Goal: Find specific page/section: Find specific page/section

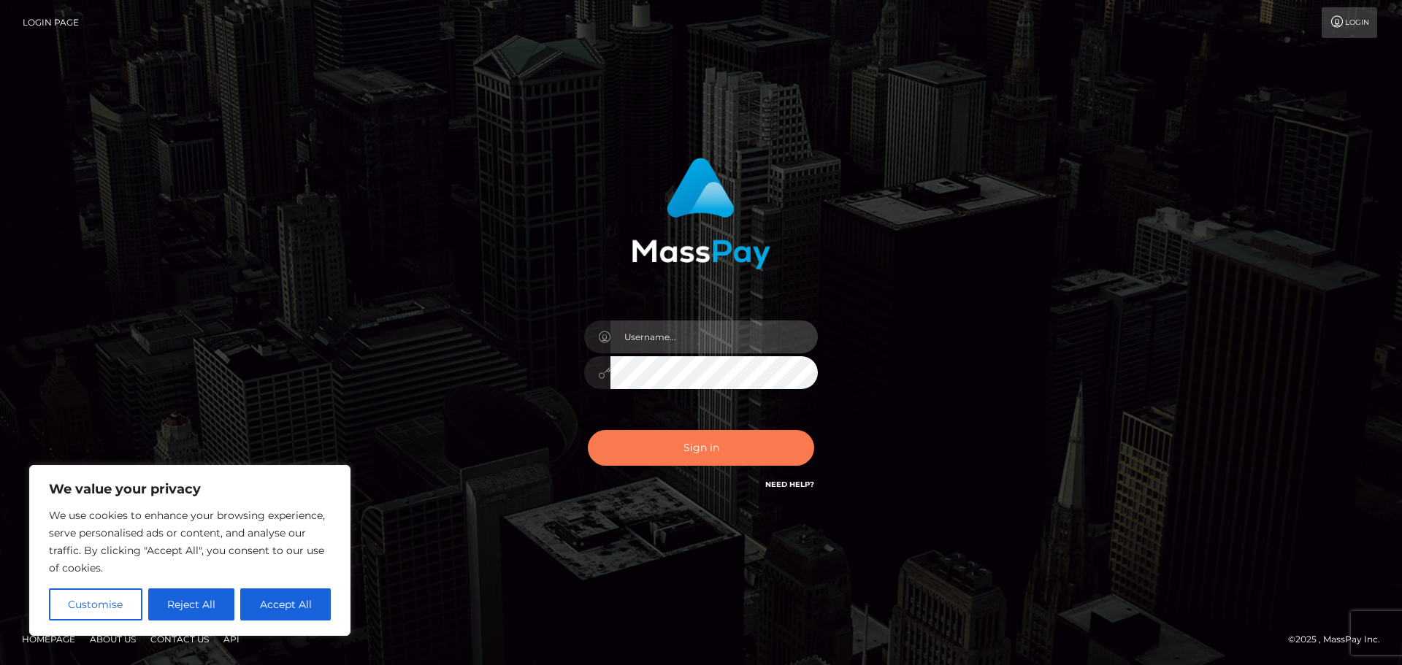
type input "hello.feetfinder"
click at [728, 451] on button "Sign in" at bounding box center [701, 448] width 226 height 36
type input "hello.feetfinder"
click at [727, 439] on button "Sign in" at bounding box center [701, 448] width 226 height 36
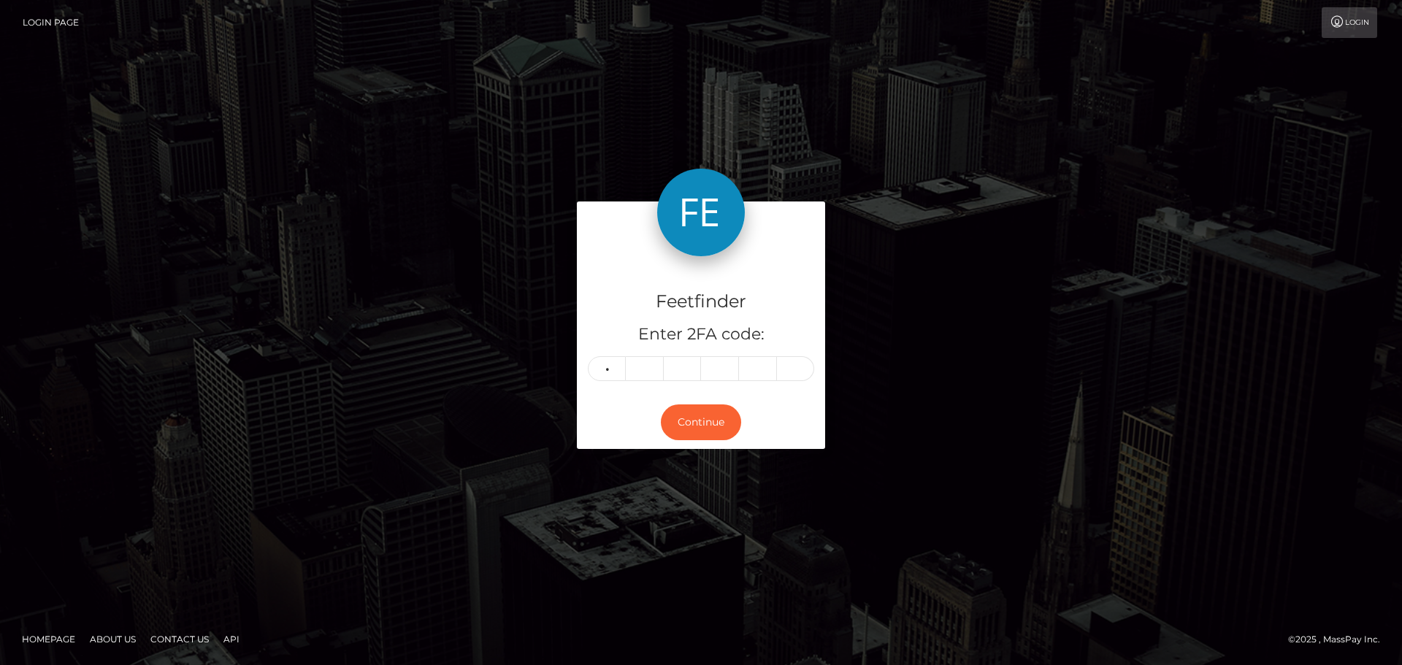
type input "5"
type input "2"
type input "8"
type input "2"
type input "4"
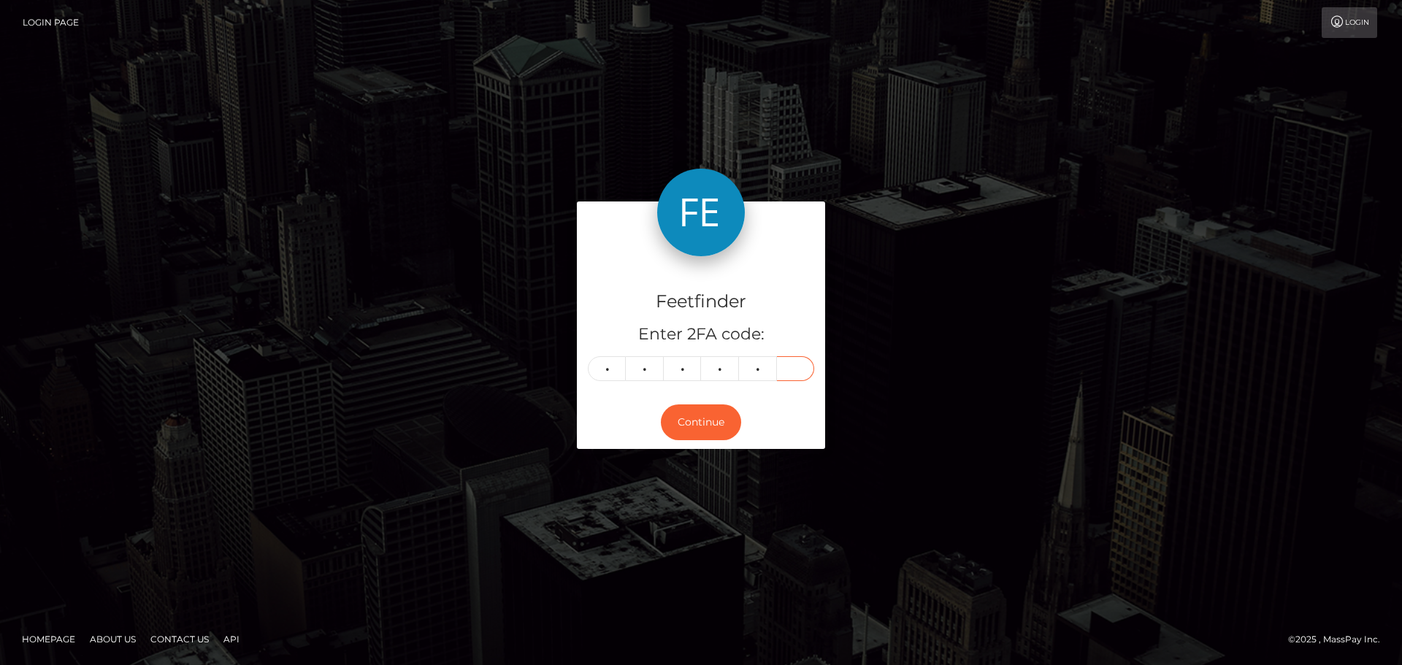
type input "4"
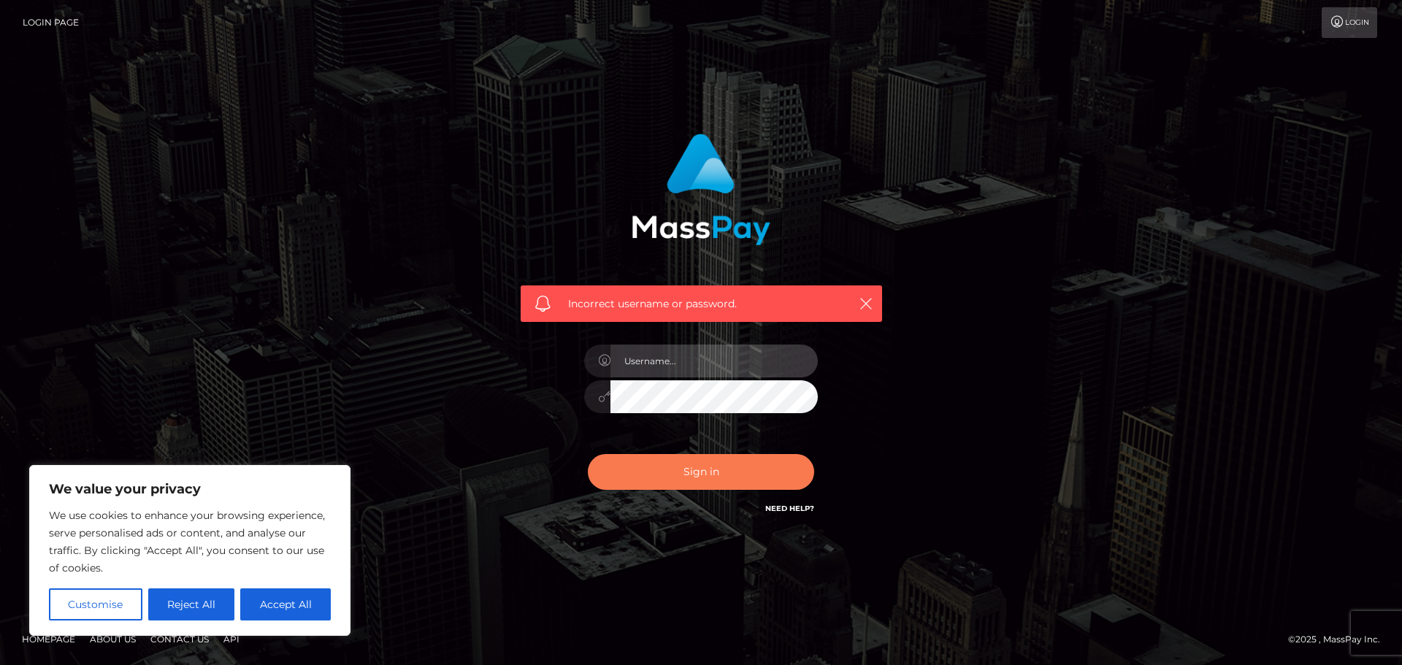
type input "hello.feetfinder"
click at [720, 476] on button "Sign in" at bounding box center [701, 472] width 226 height 36
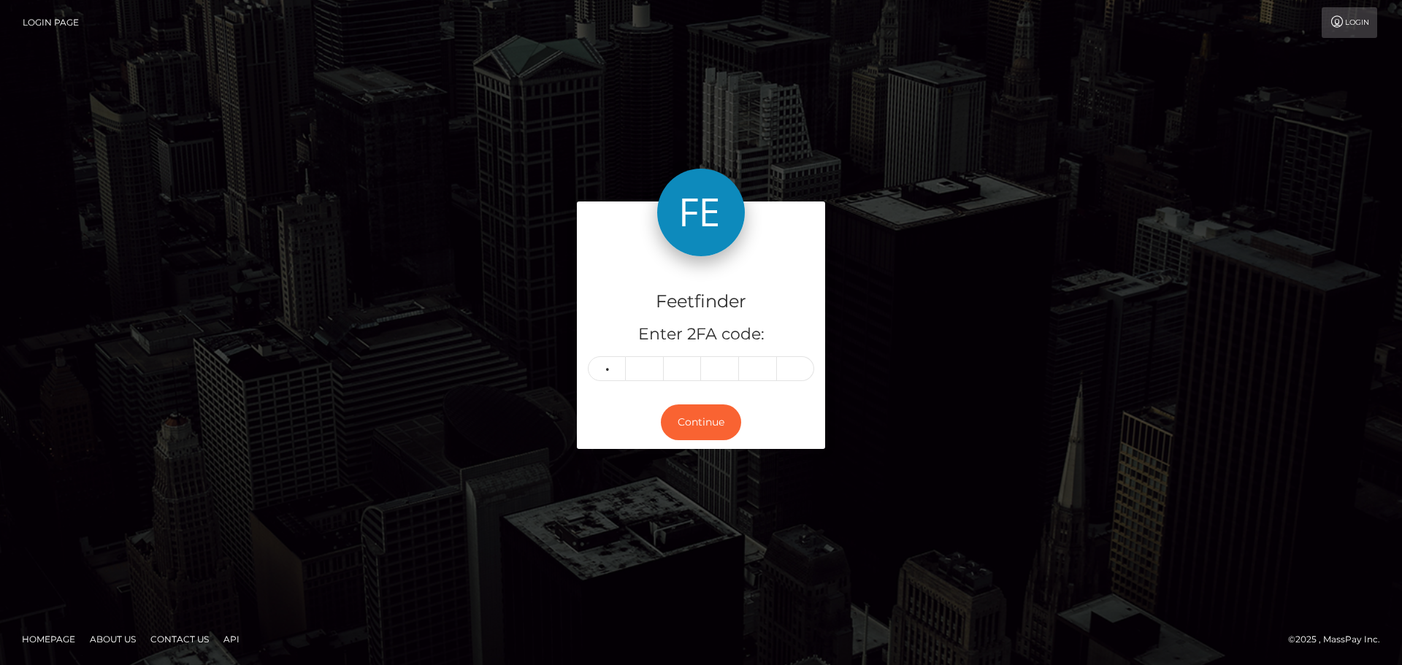
type input "6"
type input "2"
type input "8"
type input "9"
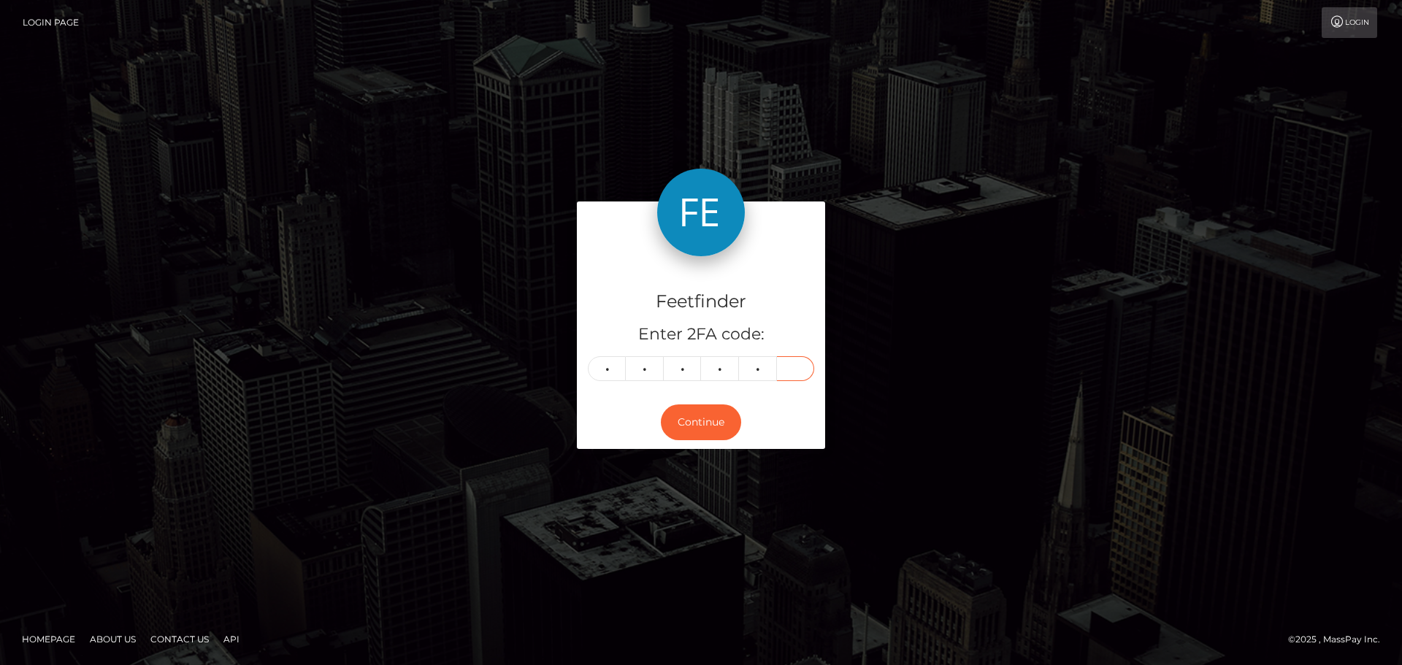
type input "2"
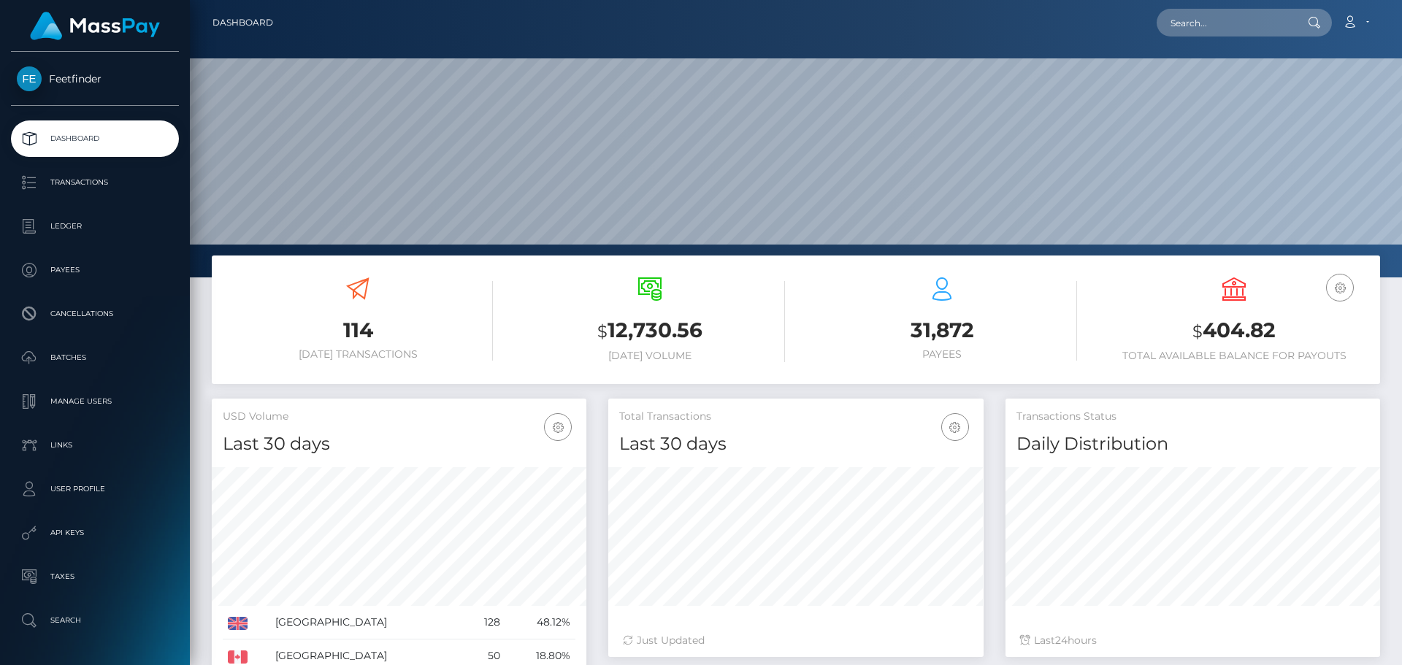
scroll to position [259, 375]
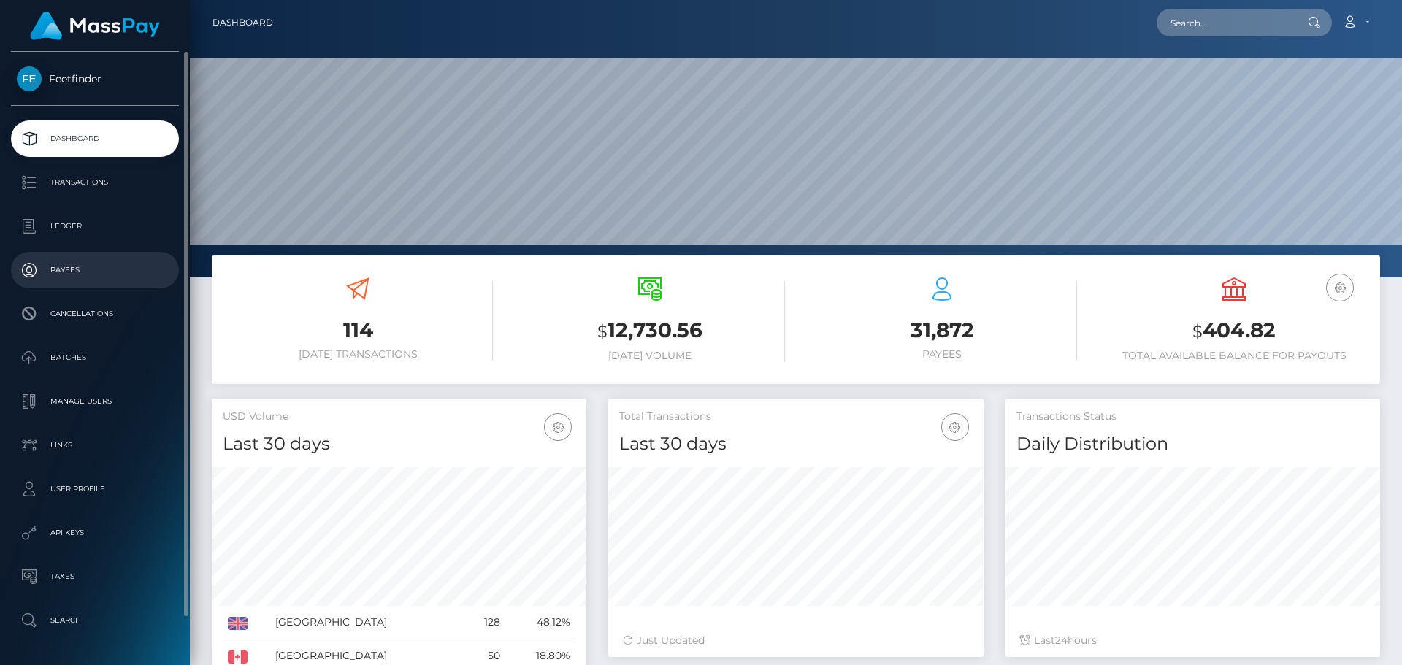
click at [67, 274] on p "Payees" at bounding box center [95, 270] width 156 height 22
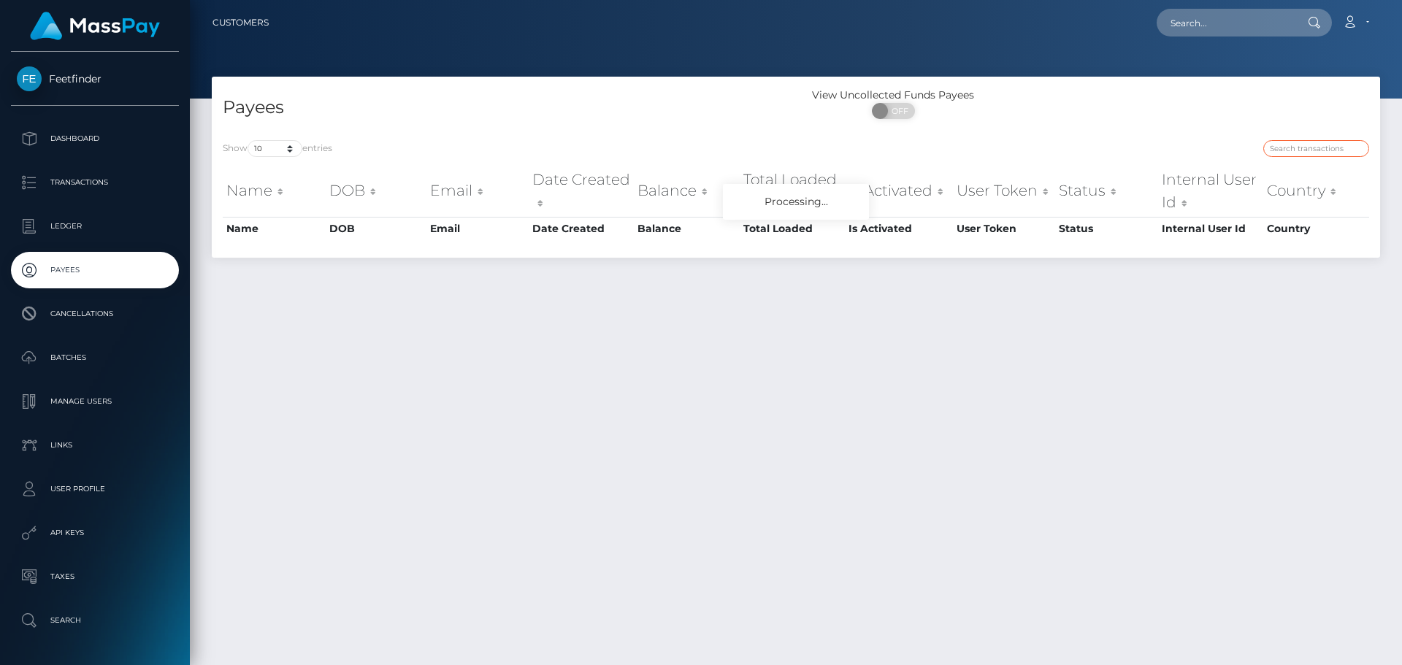
click at [1290, 153] on input "search" at bounding box center [1317, 148] width 106 height 17
paste input "75d7128a-9022-11f0-bd85-0694aced620b"
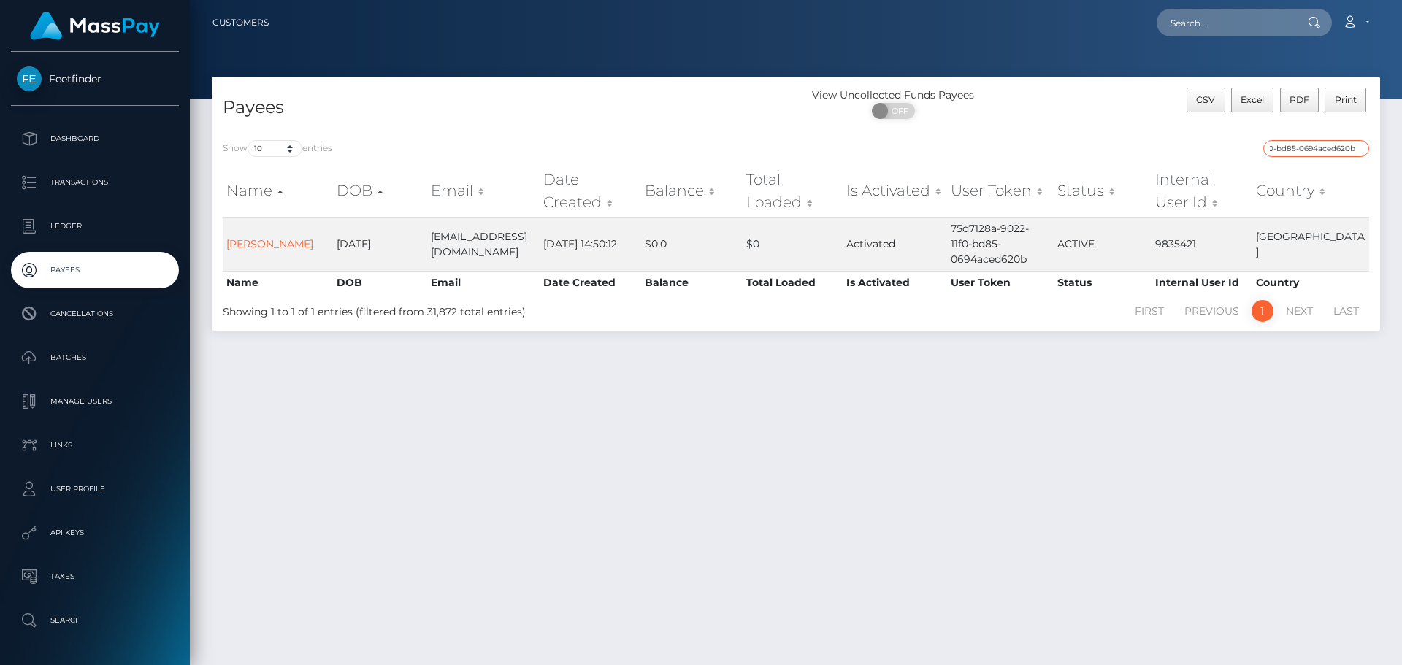
type input "75d7128a-9022-11f0-bd85-0694aced620b"
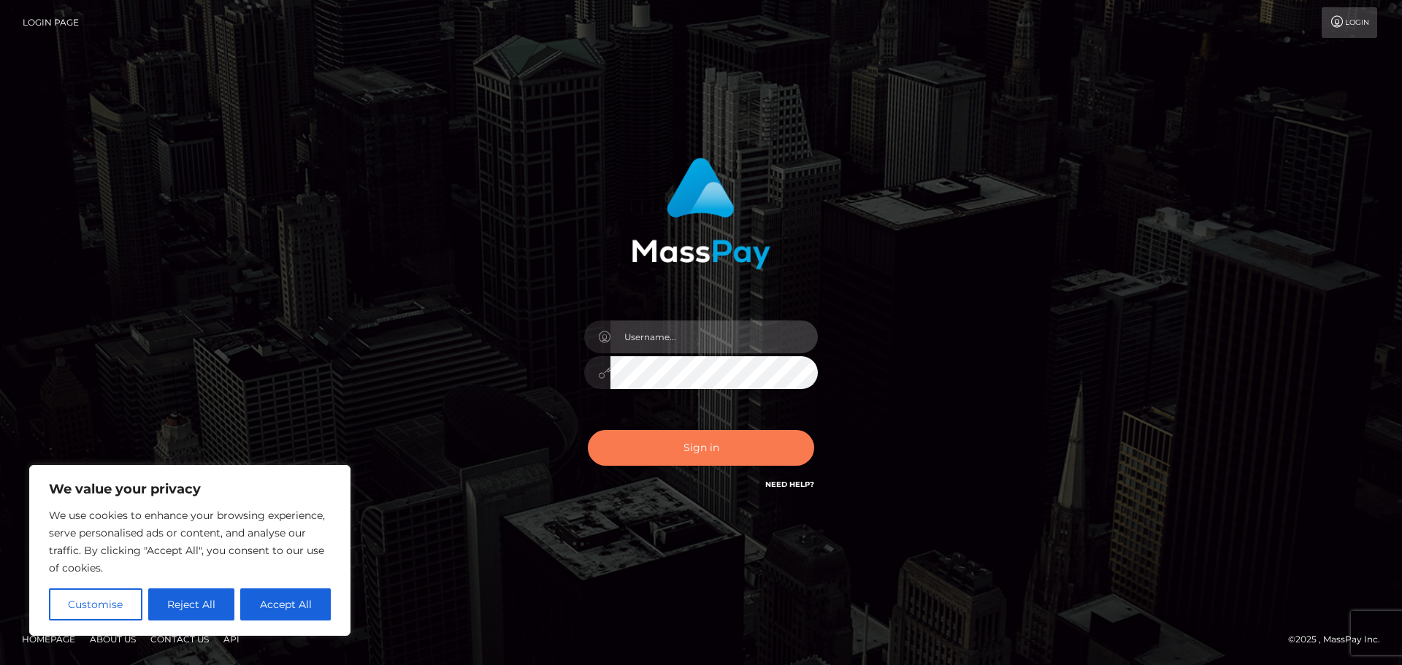
type input "hello.feetfinder"
click at [752, 446] on button "Sign in" at bounding box center [701, 448] width 226 height 36
type input "hello.feetfinder"
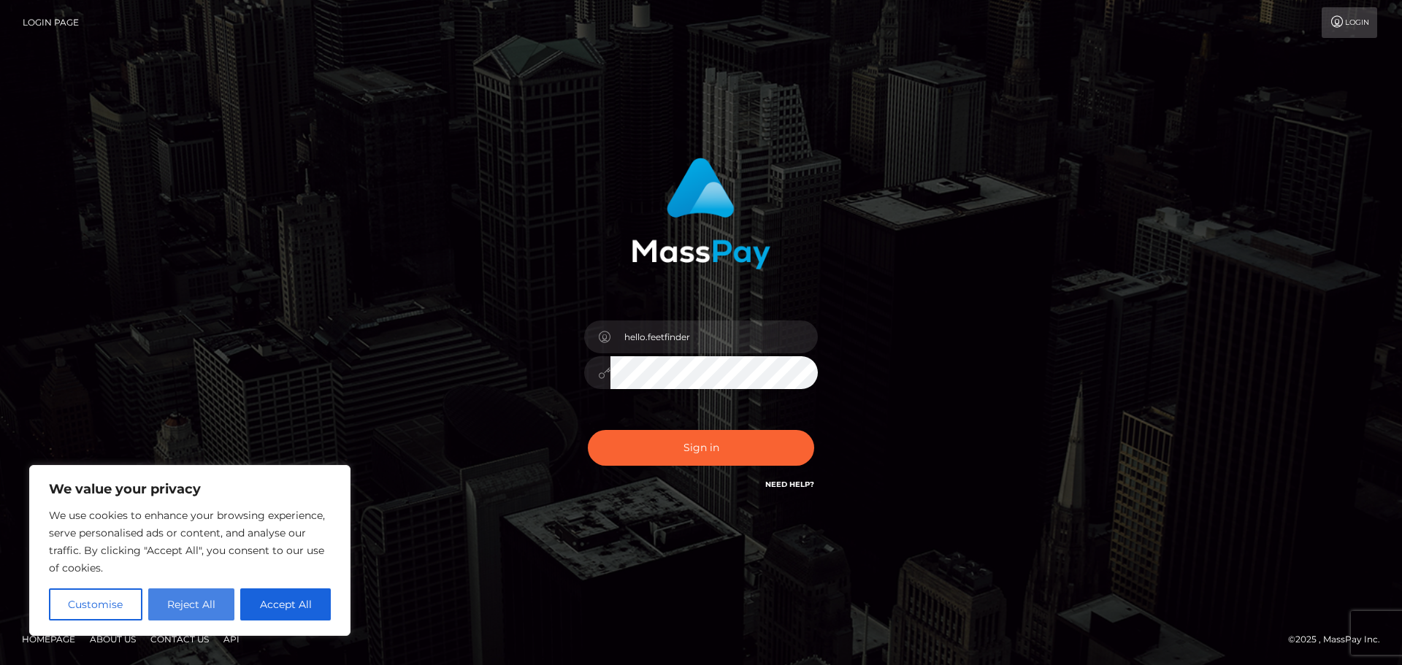
click at [204, 605] on button "Reject All" at bounding box center [191, 605] width 87 height 32
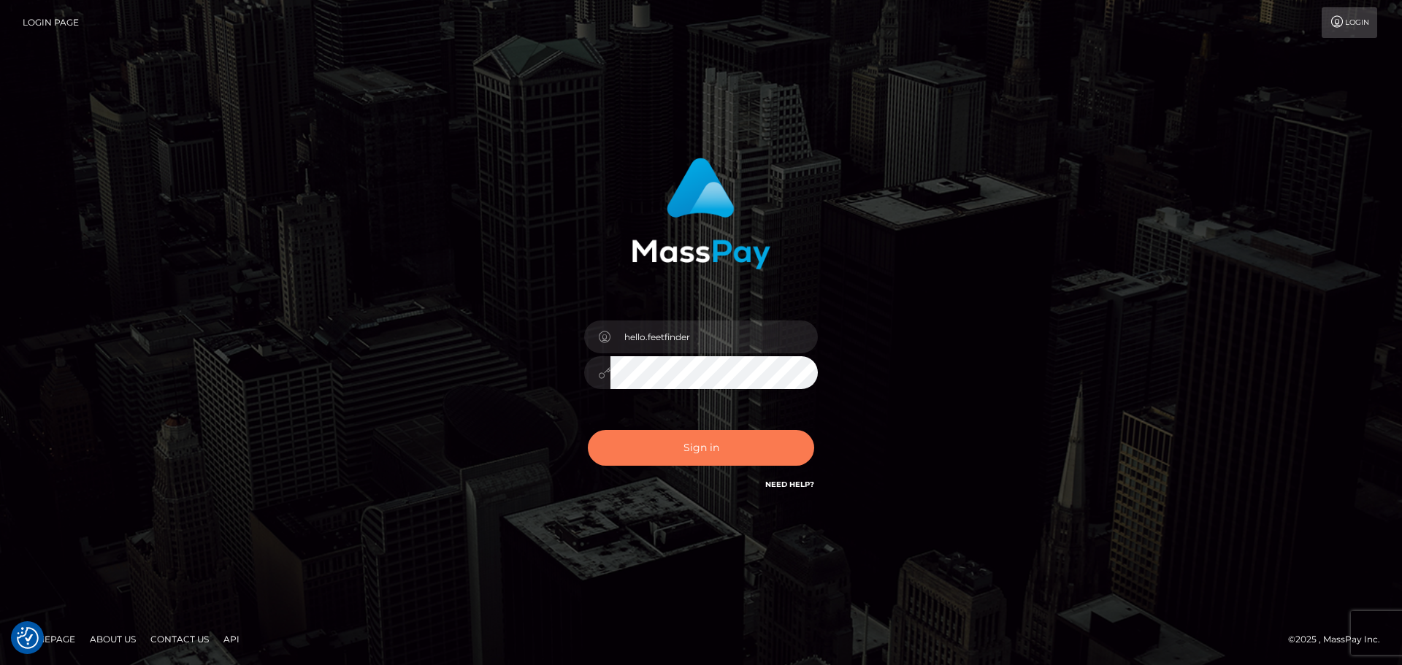
click at [717, 451] on button "Sign in" at bounding box center [701, 448] width 226 height 36
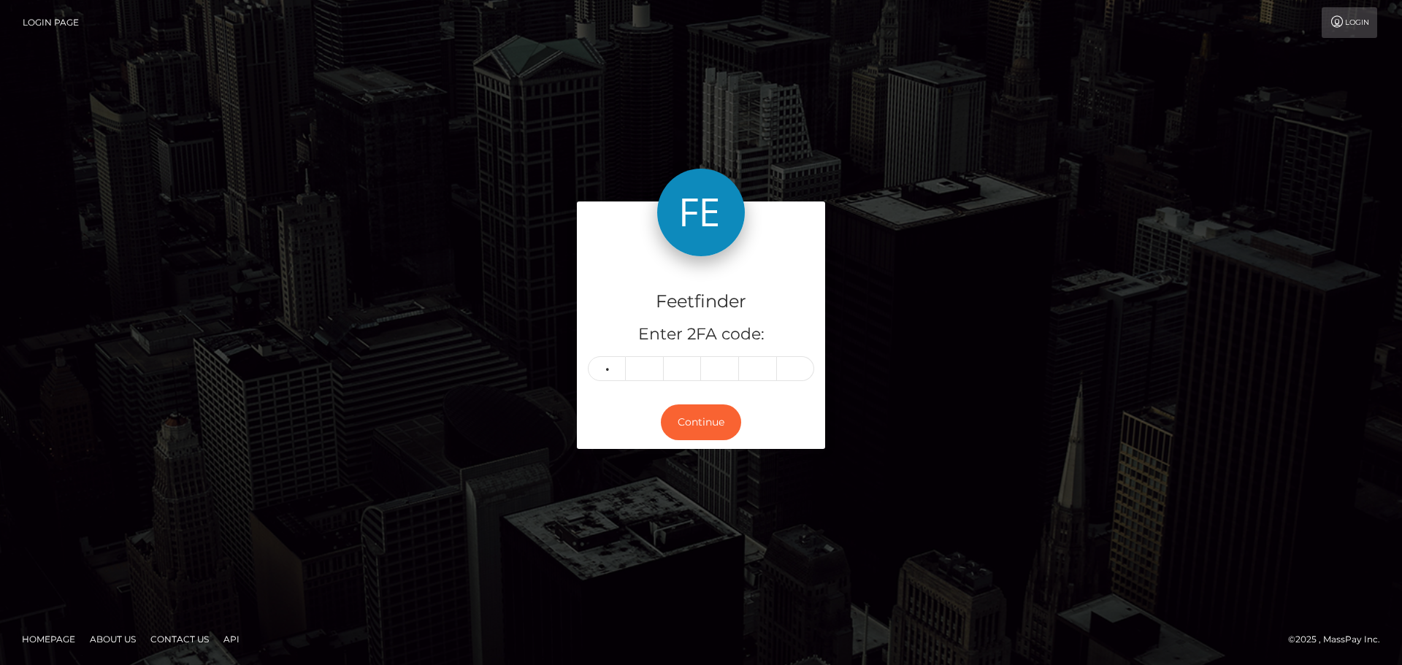
type input "1"
type input "0"
type input "6"
type input "2"
type input "8"
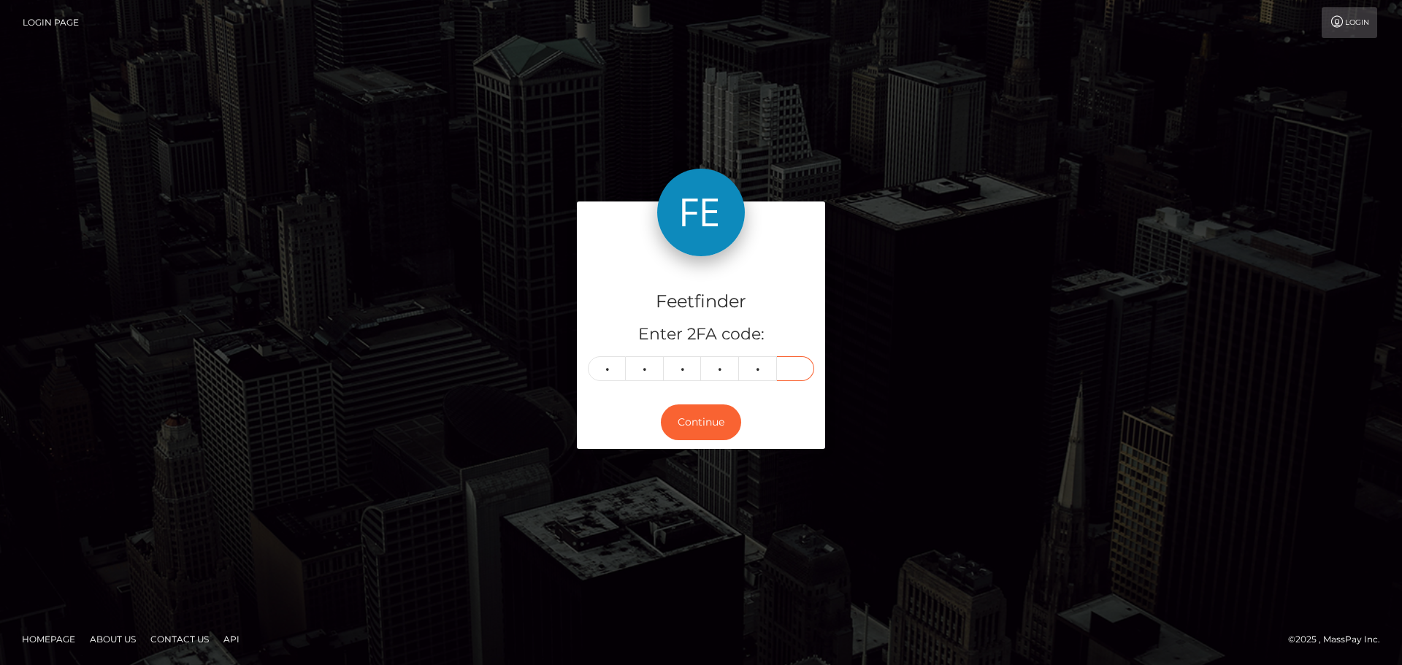
type input "1"
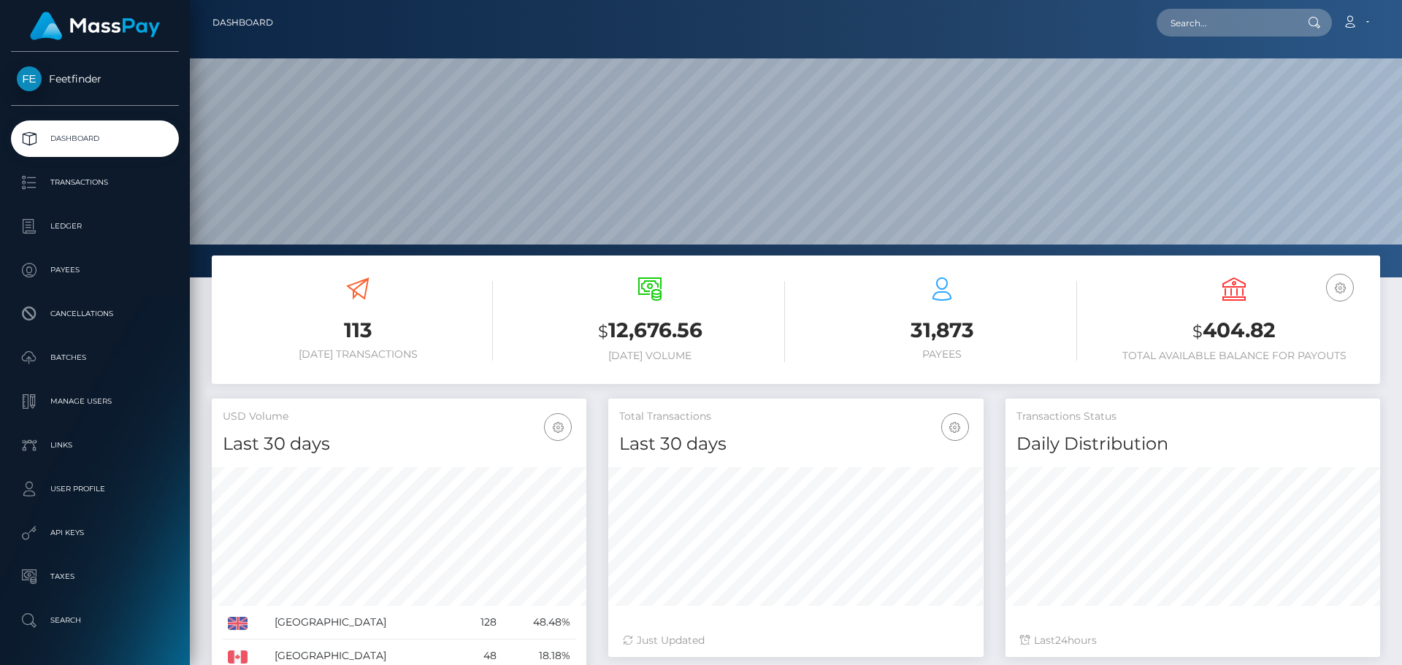
scroll to position [259, 375]
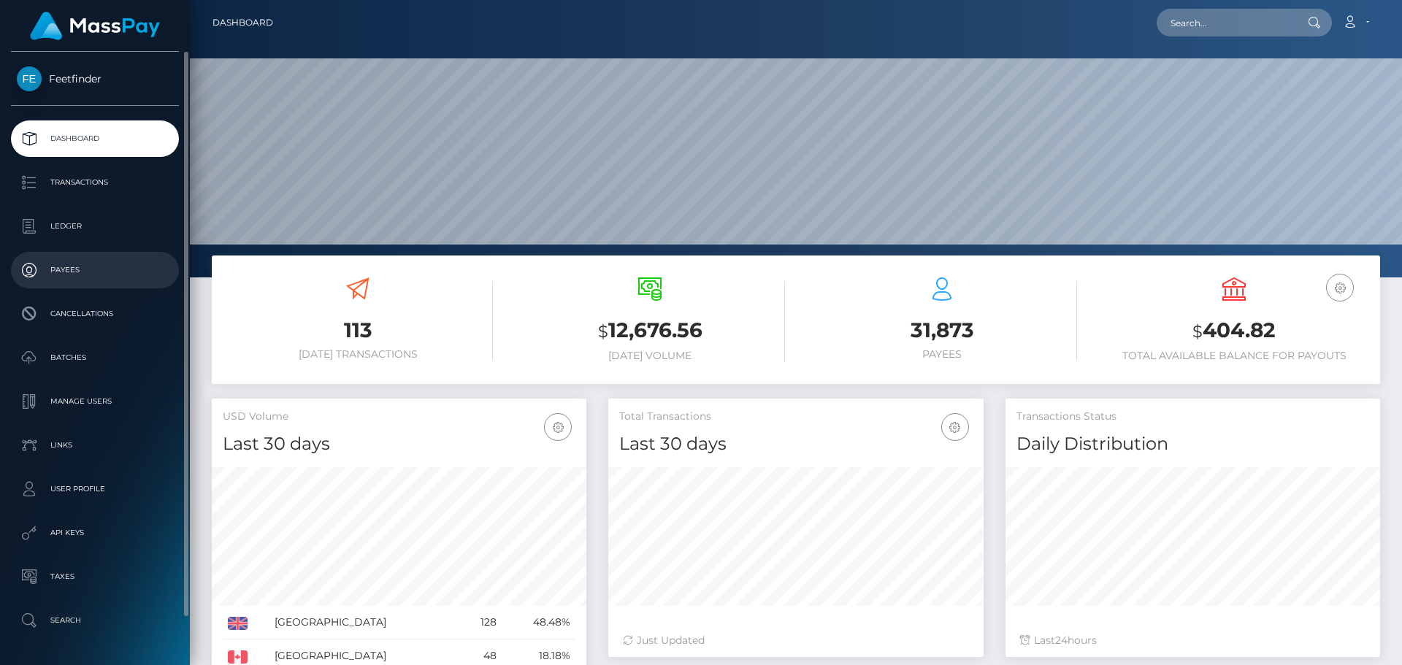
click at [57, 267] on p "Payees" at bounding box center [95, 270] width 156 height 22
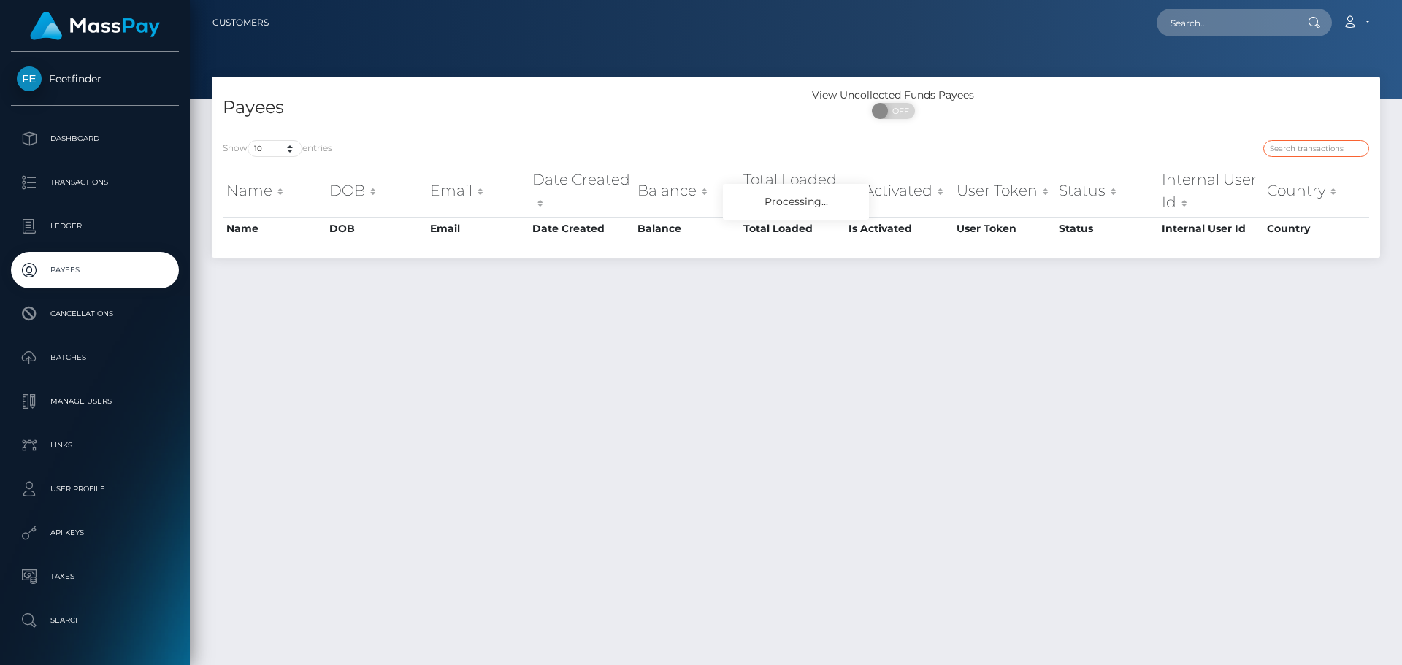
click at [1310, 152] on input "search" at bounding box center [1317, 148] width 106 height 17
paste input "b80e2bec-9581-11f0-bd85-0694aced620b"
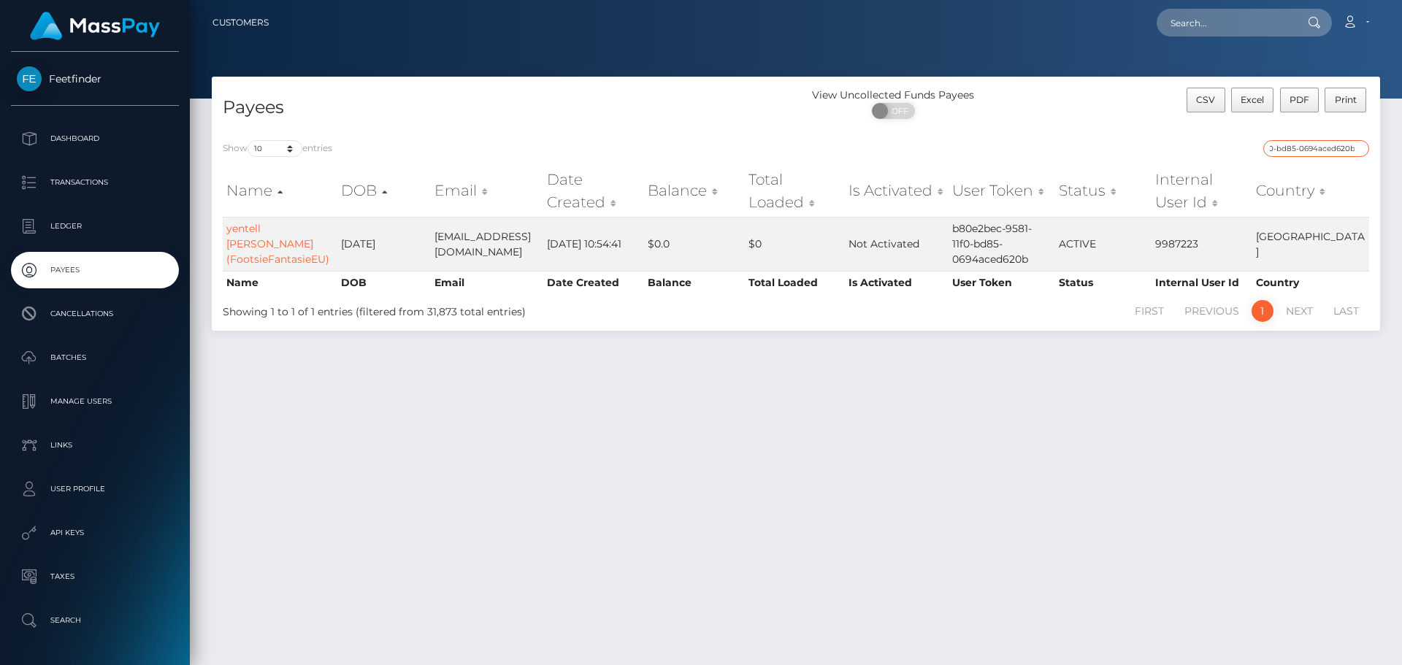
type input "b80e2bec-9581-11f0-bd85-0694aced620b"
